Goal: Use online tool/utility: Utilize a website feature to perform a specific function

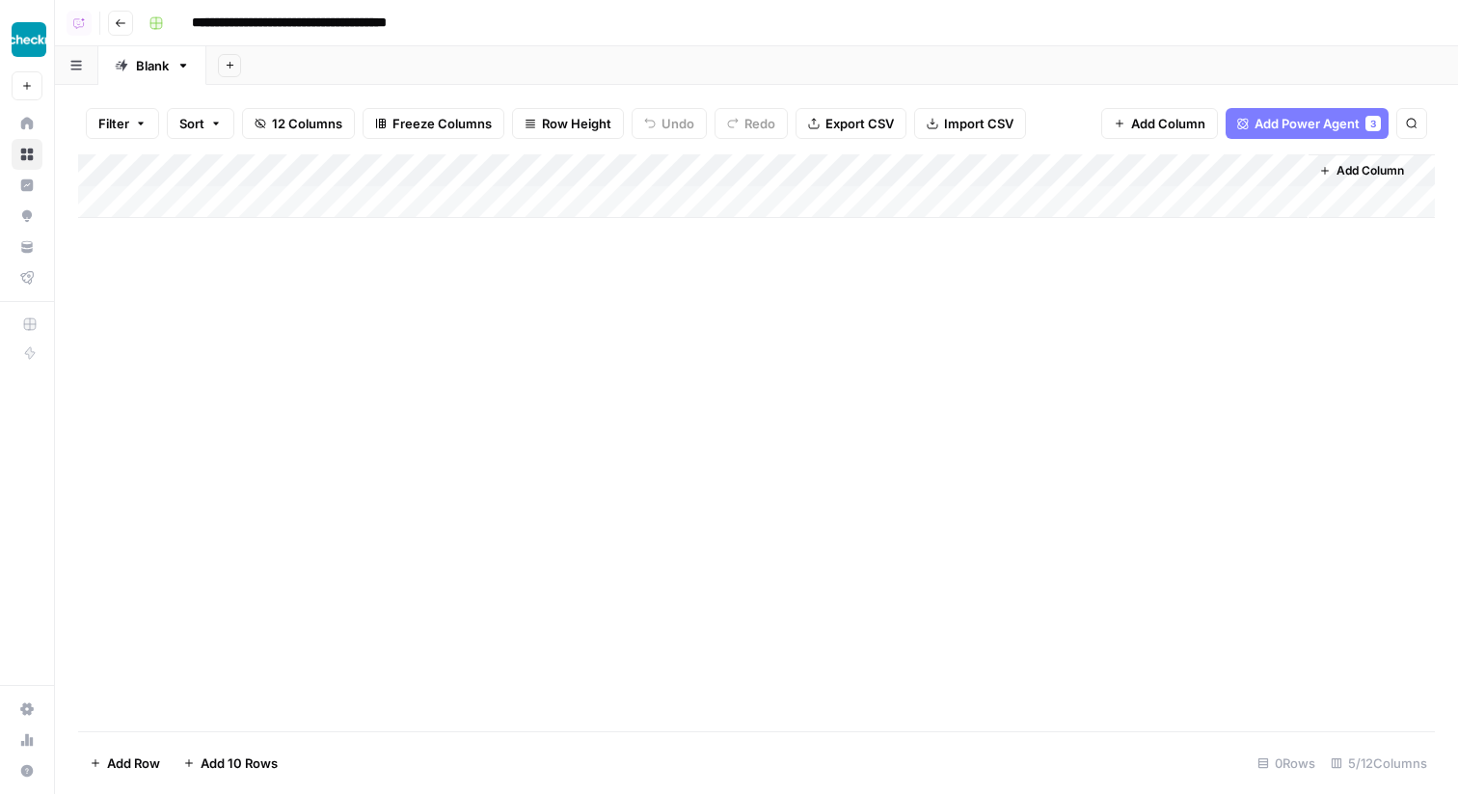
click at [578, 174] on div "Add Column" at bounding box center [756, 186] width 1357 height 64
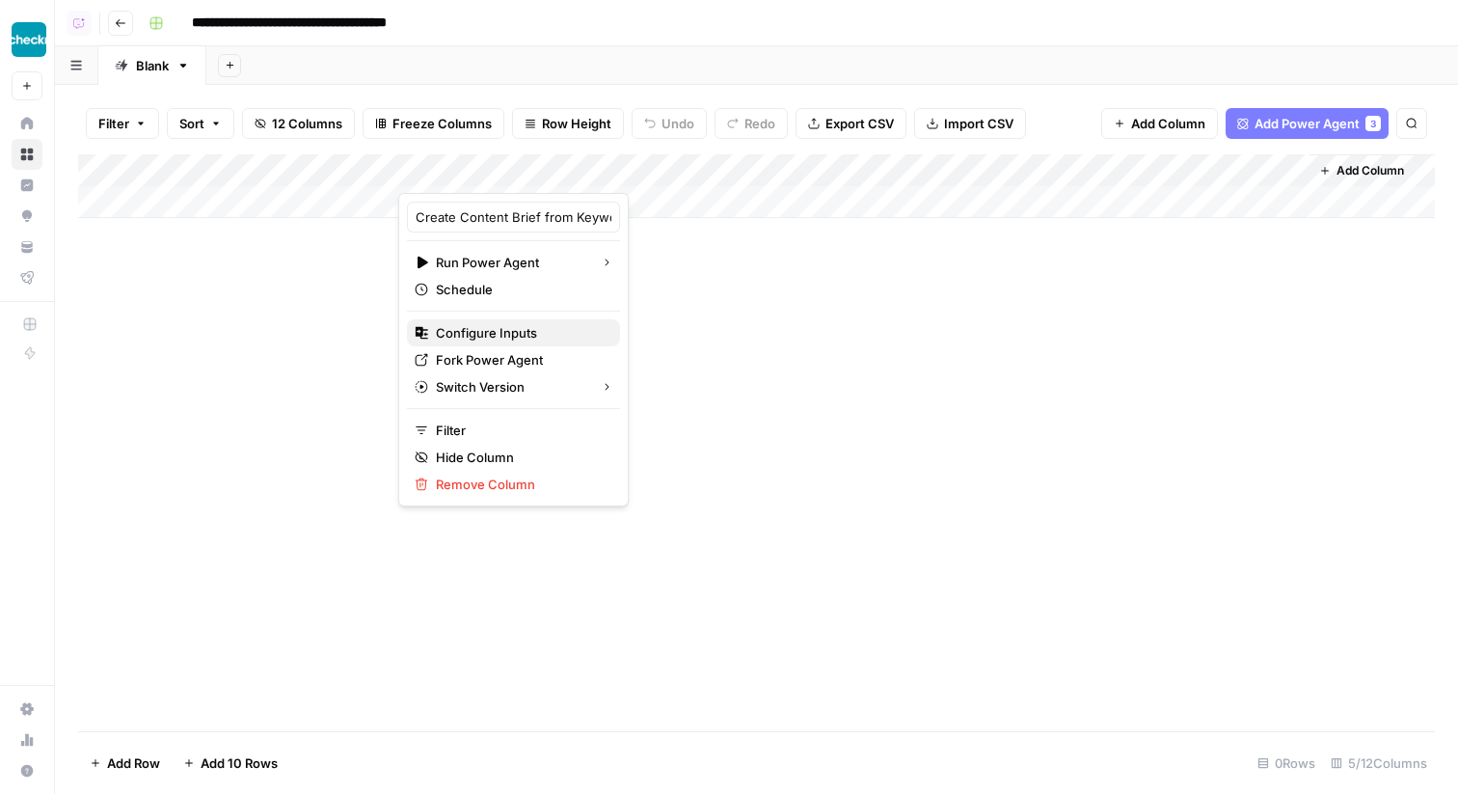
click at [544, 333] on span "Configure Inputs" at bounding box center [520, 332] width 169 height 19
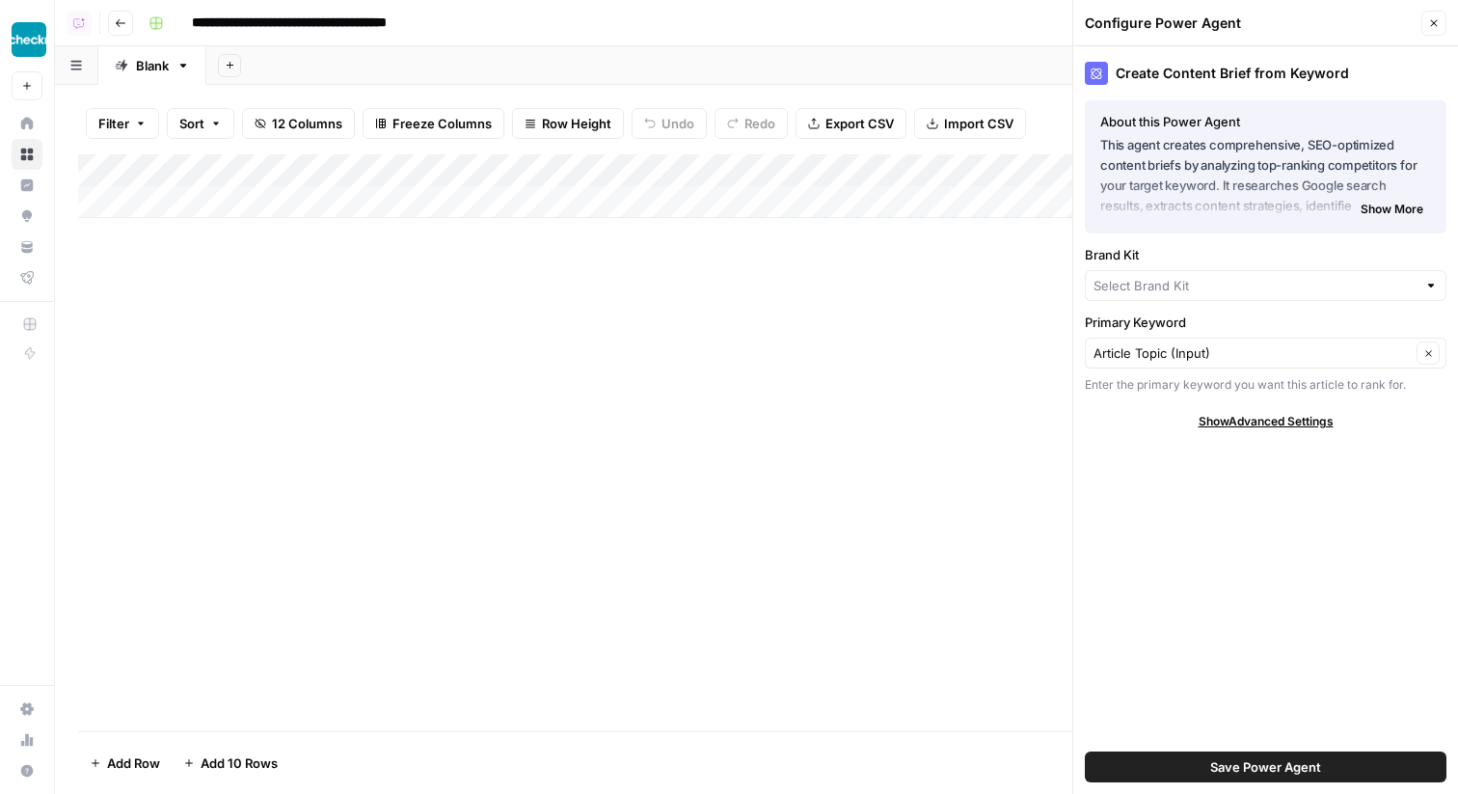
type input "Checkr Personal"
click at [1117, 288] on input "Brand Kit" at bounding box center [1252, 288] width 317 height 19
type input "Checkr Personal"
click at [1148, 571] on div "Create Content Brief from Keyword About this Power Agent This agent creates com…" at bounding box center [1266, 420] width 385 height 748
click at [1430, 19] on icon "button" at bounding box center [1435, 23] width 12 height 12
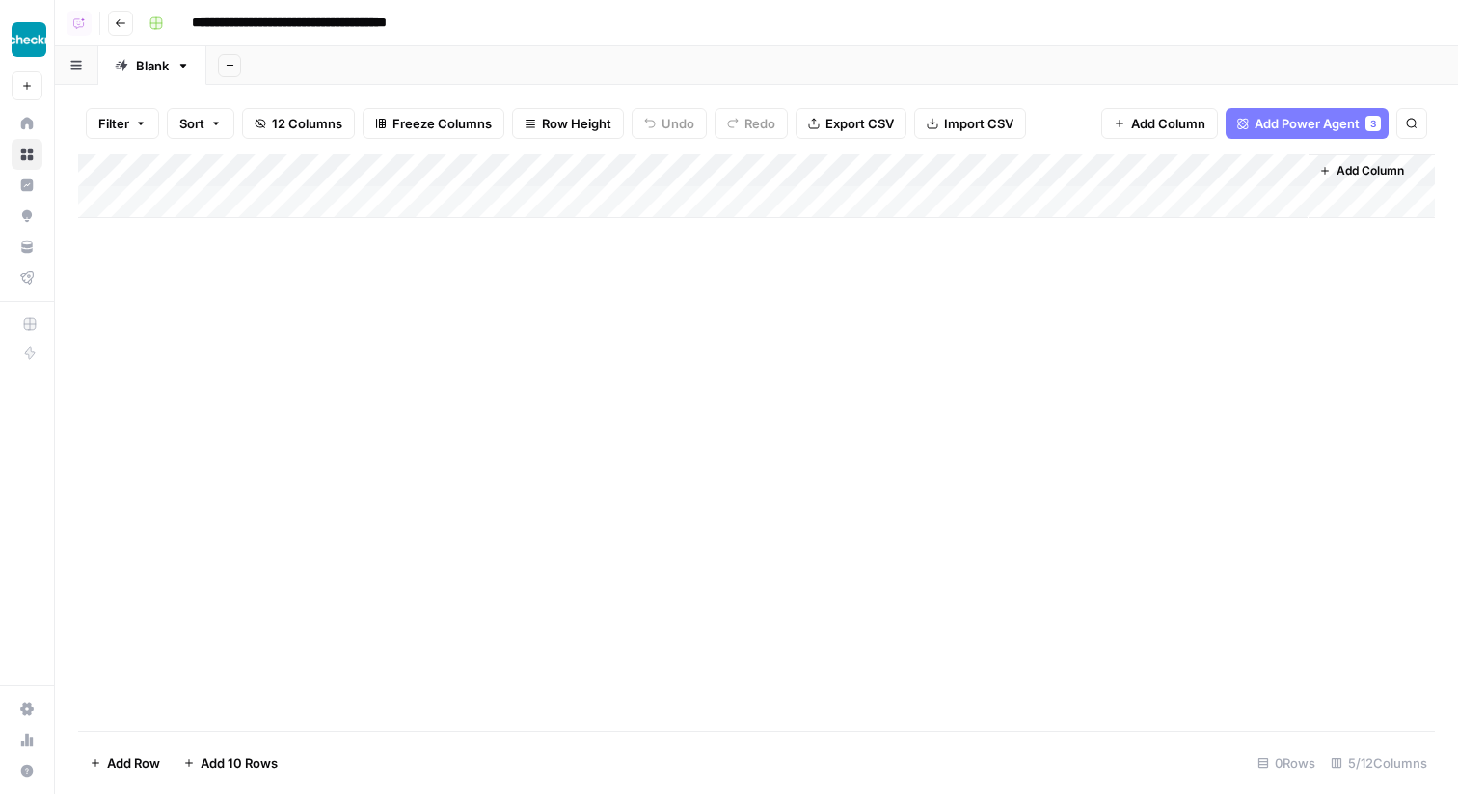
click at [613, 175] on div "Add Column" at bounding box center [756, 186] width 1357 height 64
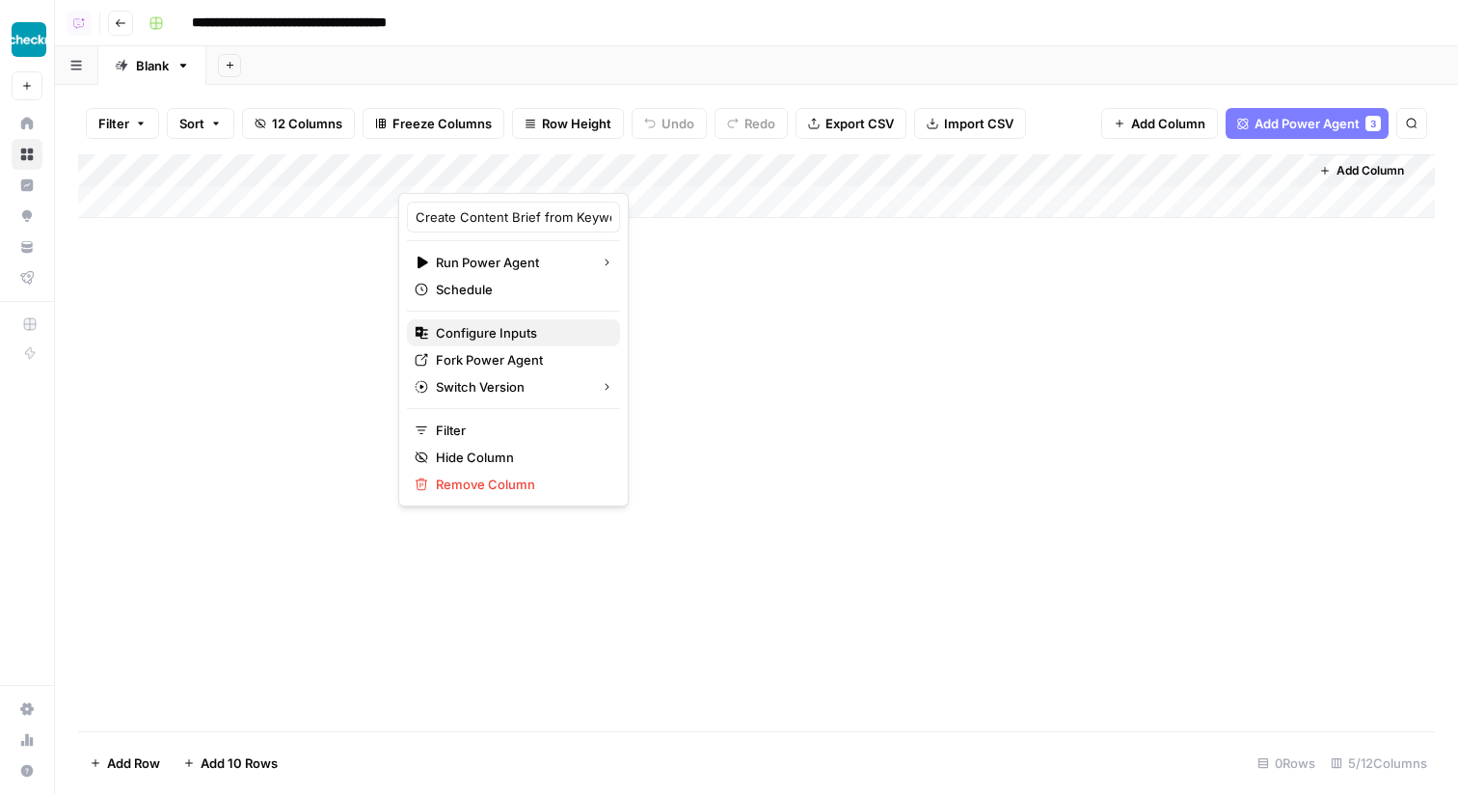
click at [460, 327] on span "Configure Inputs" at bounding box center [520, 332] width 169 height 19
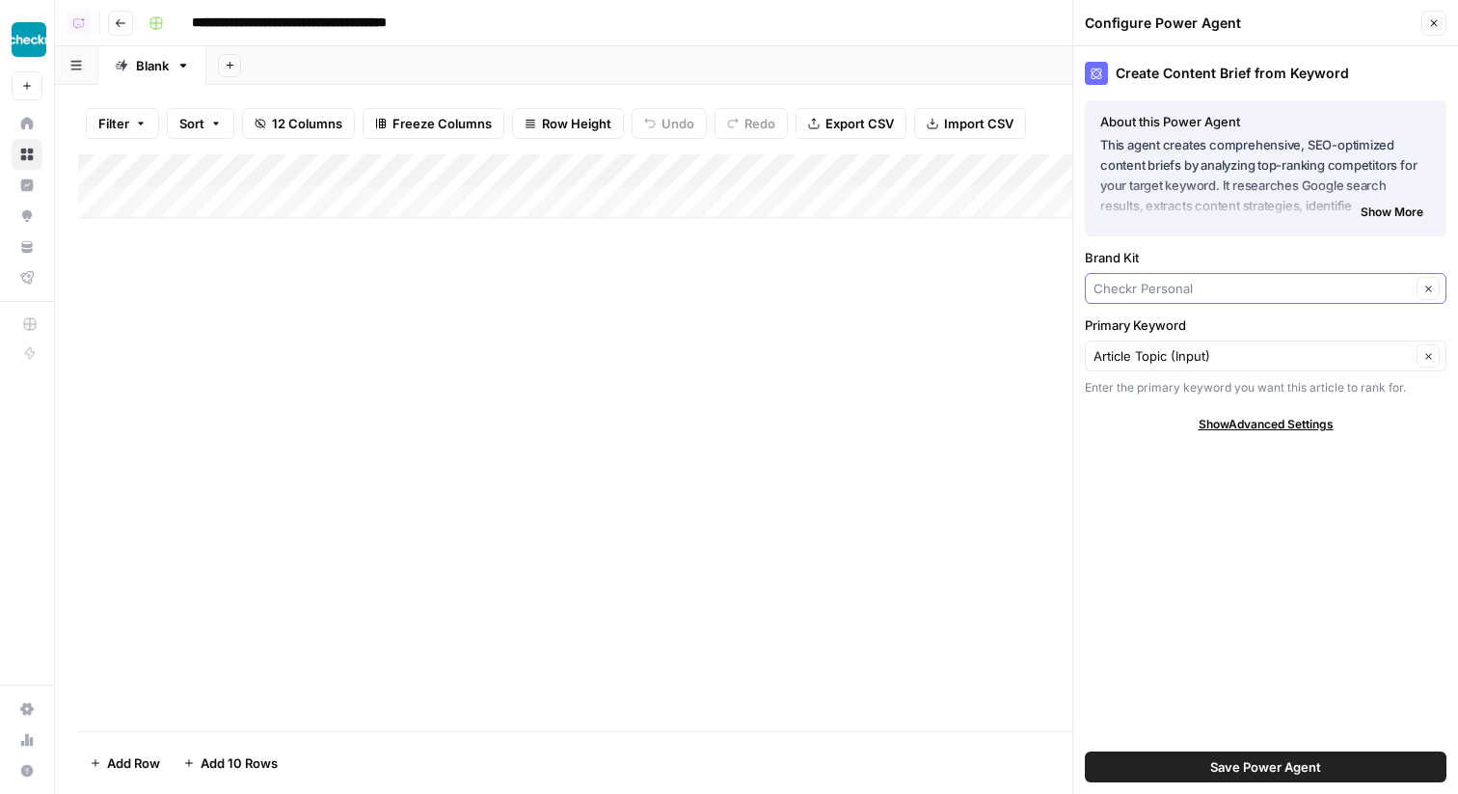
click at [1201, 297] on input "Brand Kit" at bounding box center [1252, 288] width 317 height 19
type input "Checkr Personal"
click at [1152, 445] on div "Create Content Brief from Keyword About this Power Agent This agent creates com…" at bounding box center [1266, 420] width 385 height 748
click at [1263, 294] on input "Brand Kit" at bounding box center [1252, 288] width 317 height 19
type input "Checkr Personal"
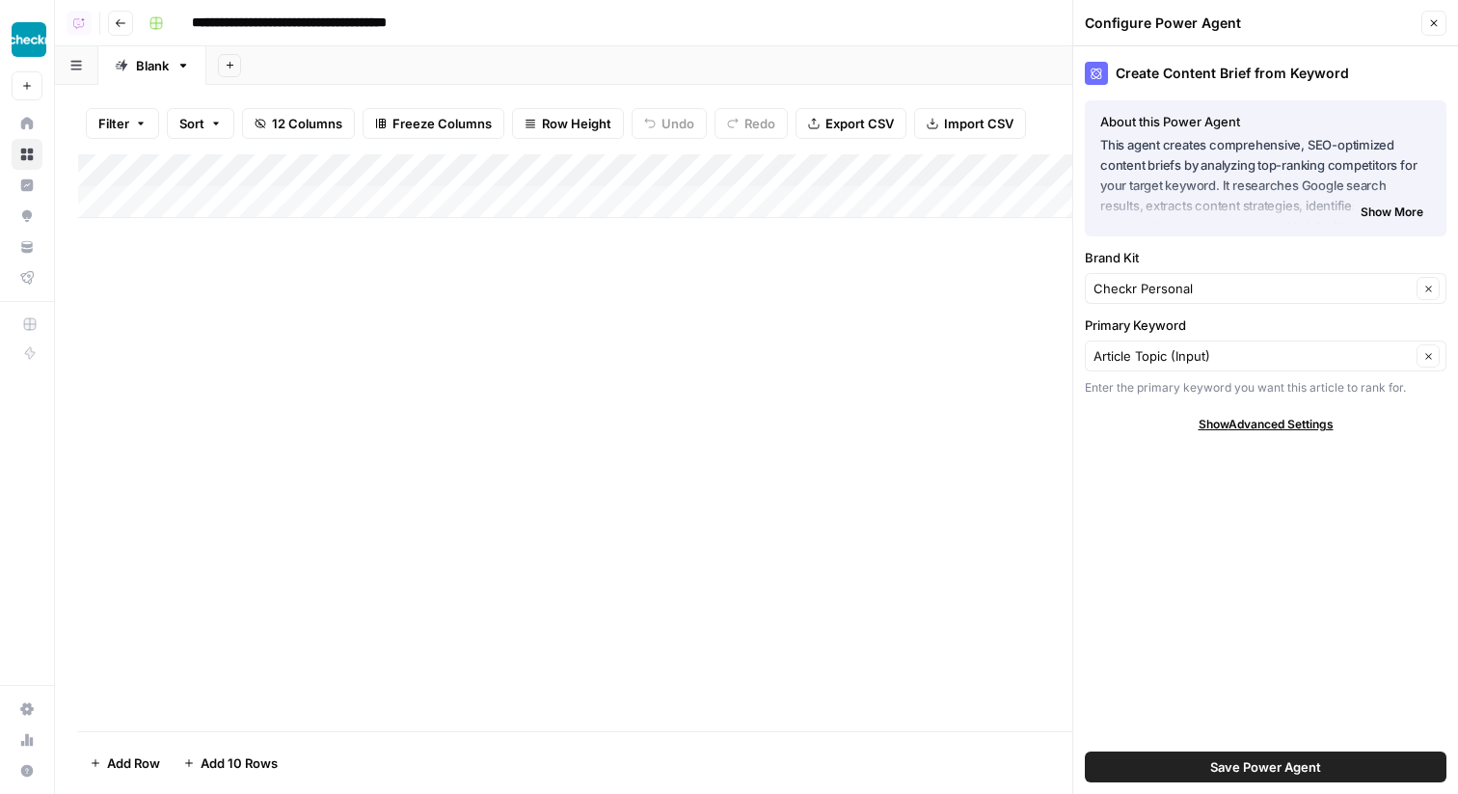
click at [1157, 463] on div "Create Content Brief from Keyword About this Power Agent This agent creates com…" at bounding box center [1266, 420] width 385 height 748
click at [1198, 294] on input "Brand Kit" at bounding box center [1252, 288] width 317 height 19
click at [1199, 363] on span "Checkr Workforce" at bounding box center [1262, 360] width 321 height 19
type input "Checkr Workforce"
click at [1186, 285] on input "Brand Kit" at bounding box center [1252, 288] width 317 height 19
